Goal: Information Seeking & Learning: Learn about a topic

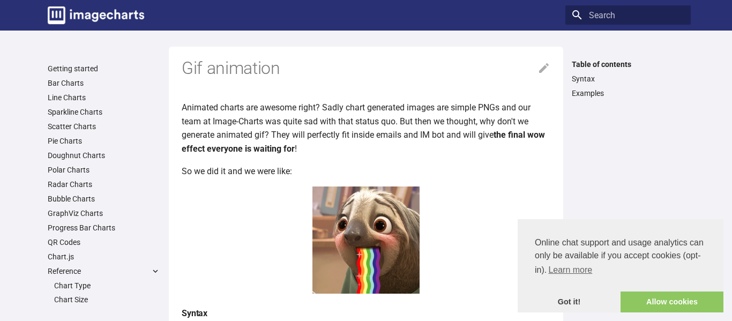
click at [316, 253] on img at bounding box center [366, 240] width 107 height 107
click at [445, 255] on center at bounding box center [366, 243] width 369 height 112
click at [446, 259] on center at bounding box center [366, 243] width 369 height 112
click at [356, 228] on img at bounding box center [366, 240] width 107 height 107
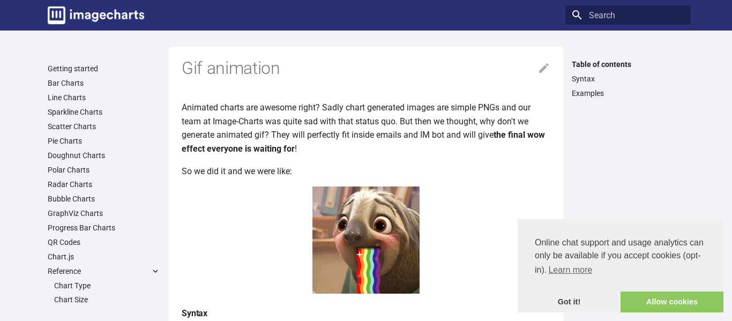
click at [356, 227] on img at bounding box center [366, 240] width 107 height 107
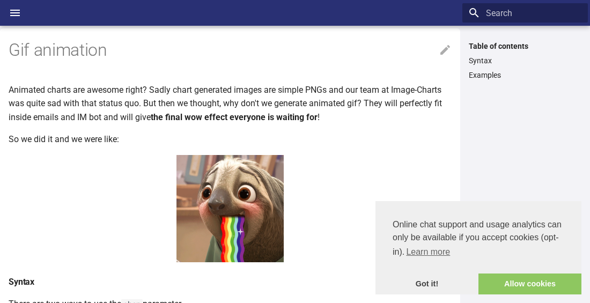
scroll to position [14, 0]
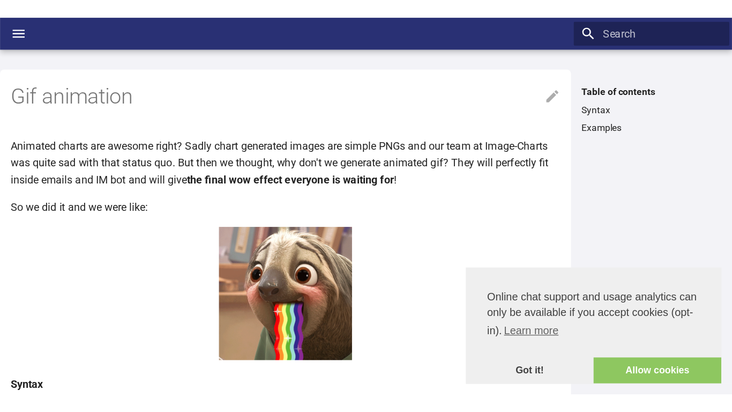
scroll to position [14, 0]
